Goal: Register for event/course

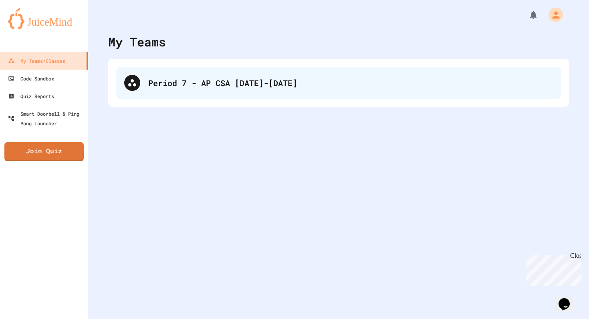
click at [330, 79] on div "Period 7 - AP CSA [DATE]-[DATE]" at bounding box center [350, 83] width 405 height 12
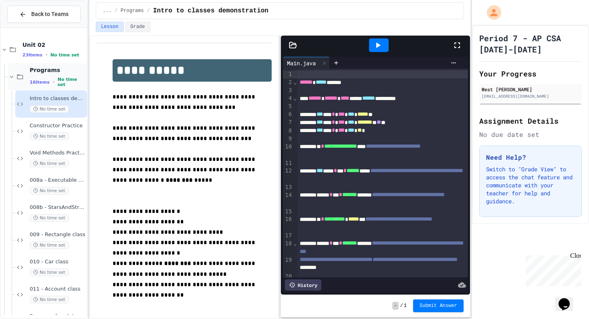
click at [14, 79] on icon at bounding box center [11, 76] width 7 height 7
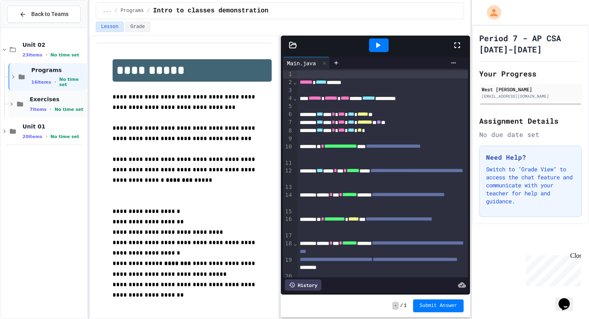
click at [13, 104] on icon at bounding box center [11, 104] width 7 height 7
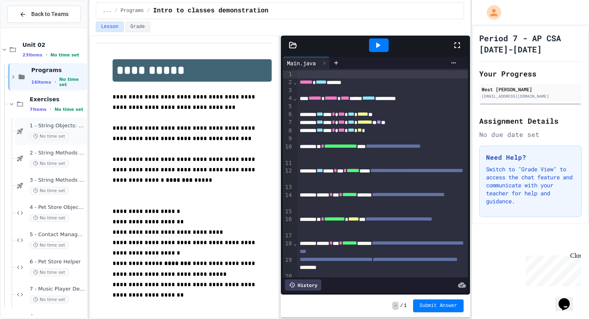
scroll to position [25, 0]
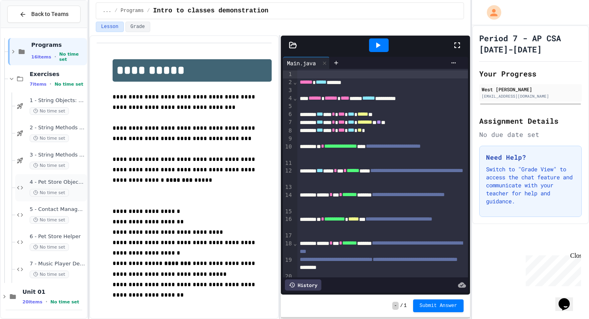
click at [59, 179] on span "4 - Pet Store Object Creator" at bounding box center [58, 182] width 56 height 7
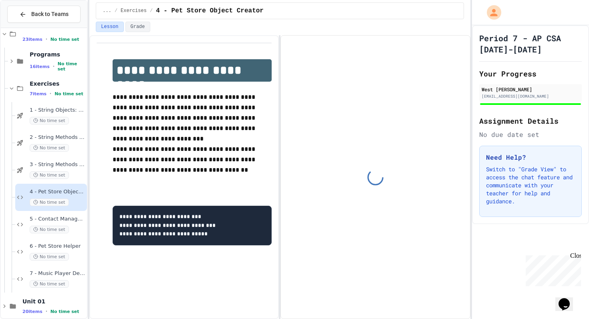
scroll to position [25, 0]
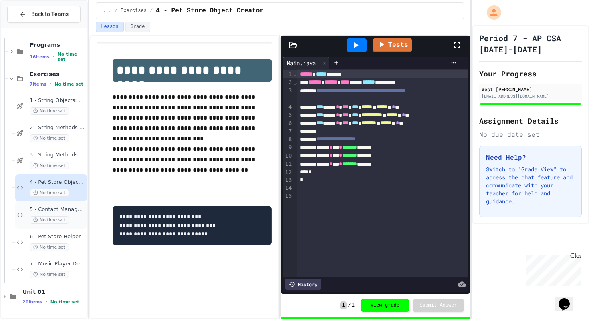
click at [71, 216] on div "5 - Contact Manager Debug No time set" at bounding box center [58, 215] width 56 height 18
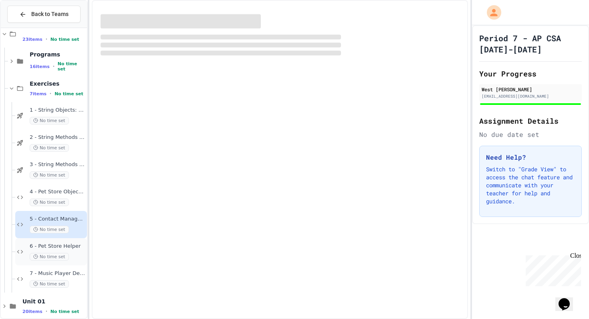
scroll to position [25, 0]
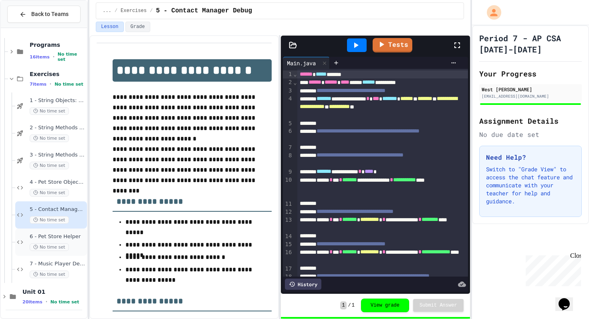
click at [72, 245] on div "No time set" at bounding box center [58, 248] width 56 height 8
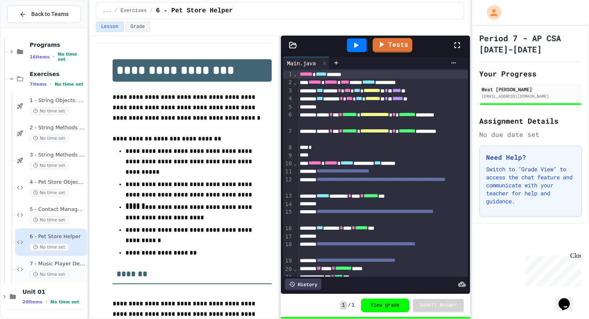
click at [73, 268] on div "7 - Music Player Debugger No time set" at bounding box center [58, 270] width 56 height 18
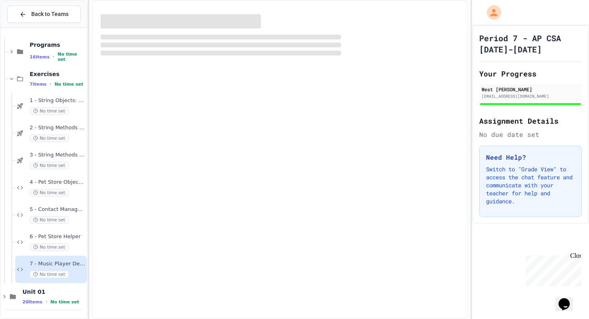
scroll to position [16, 0]
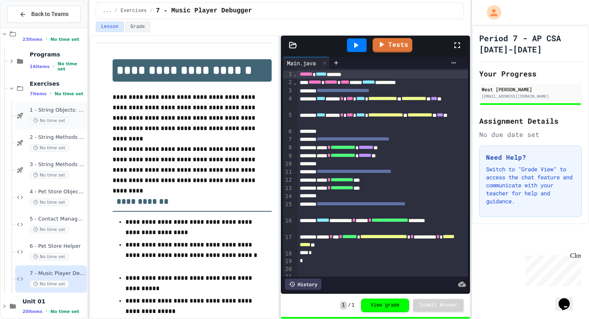
click at [73, 109] on span "1 - String Objects: Concatenation, Literals, and More" at bounding box center [58, 110] width 56 height 7
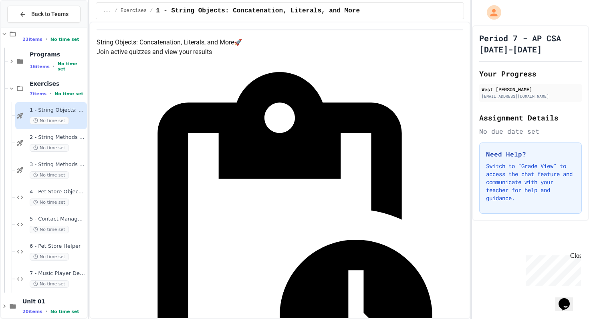
click at [79, 138] on span "2 - String Methods Practice I" at bounding box center [58, 137] width 56 height 7
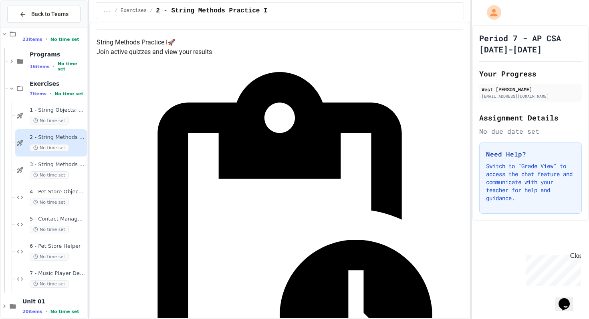
click at [52, 164] on span "3 - String Methods Practice II" at bounding box center [58, 164] width 56 height 7
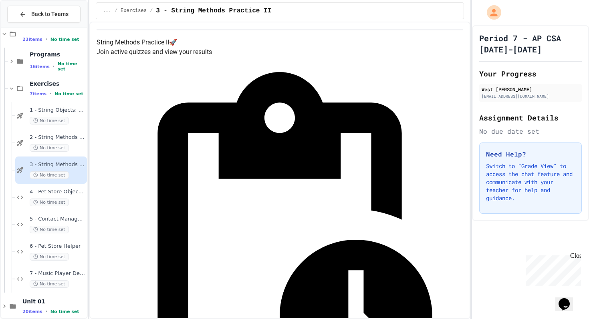
click at [11, 89] on icon at bounding box center [12, 88] width 4 height 2
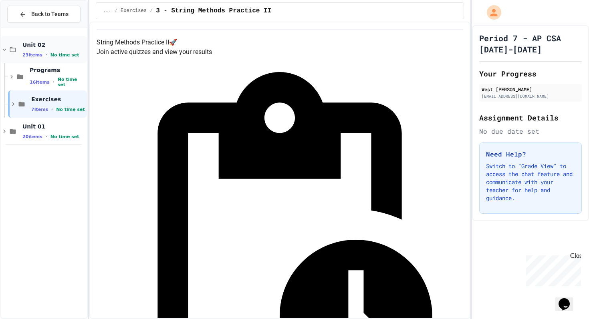
click at [6, 48] on icon at bounding box center [5, 49] width 4 height 2
